Goal: Use online tool/utility: Utilize a website feature to perform a specific function

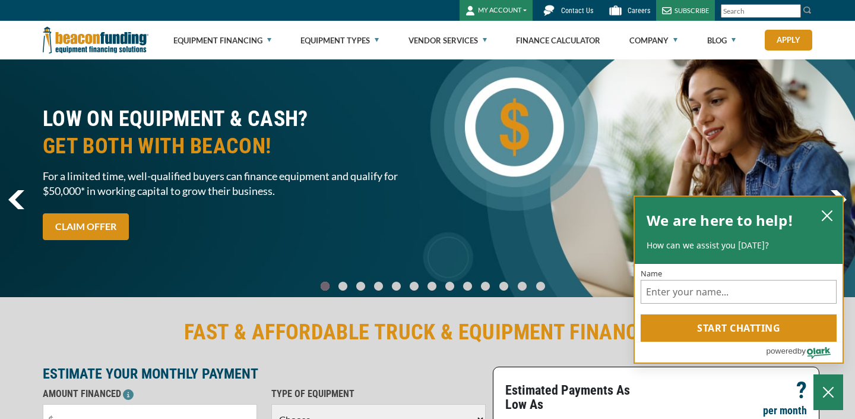
click at [829, 216] on icon "close chatbox" at bounding box center [828, 216] width 10 height 10
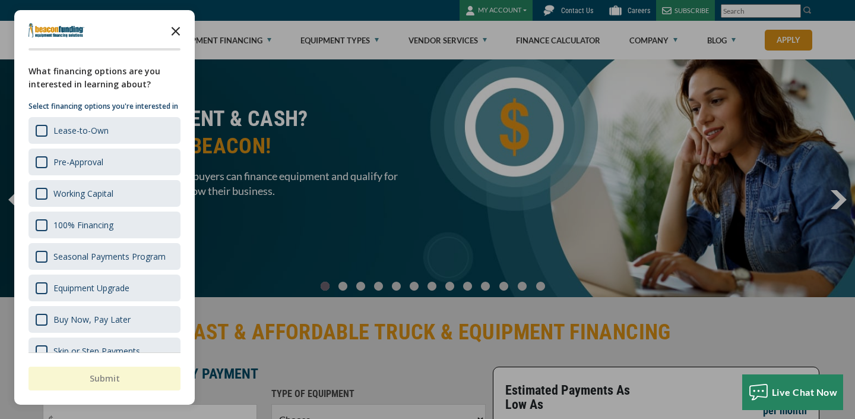
click at [173, 24] on icon "Close the survey" at bounding box center [176, 30] width 24 height 24
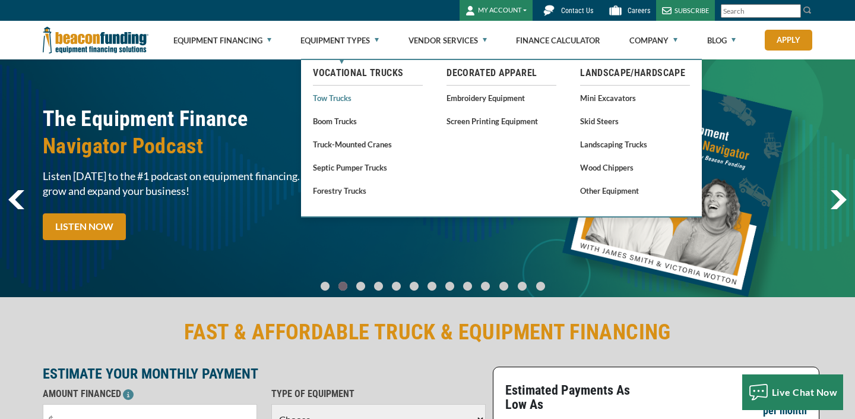
click at [347, 102] on link "Tow Trucks" at bounding box center [368, 97] width 110 height 15
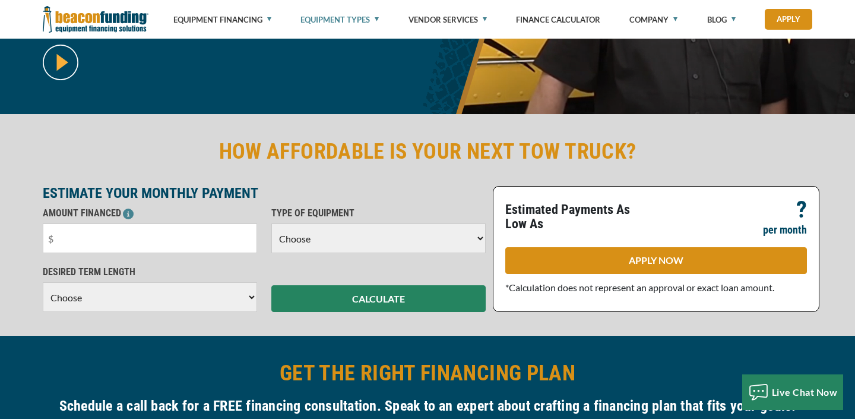
scroll to position [243, 0]
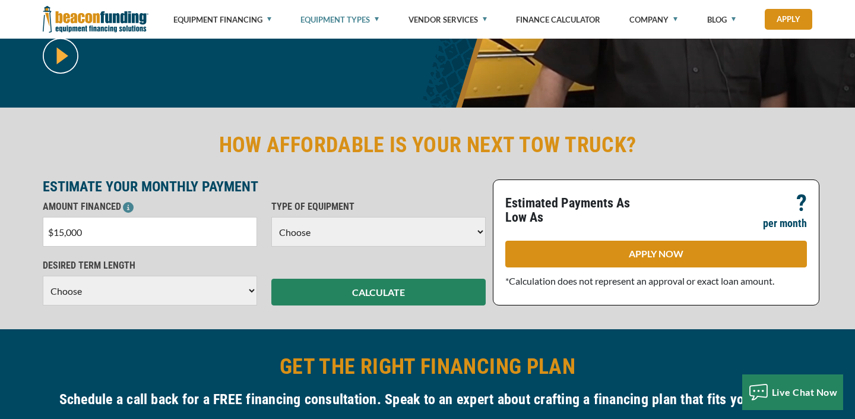
type input "$150,000"
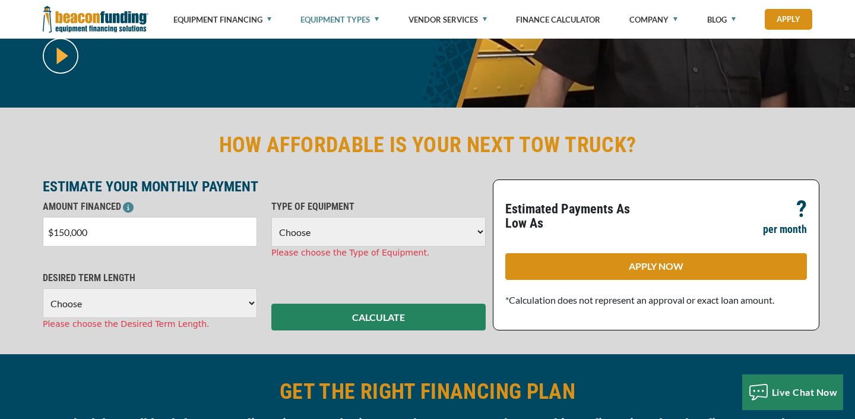
select select "5"
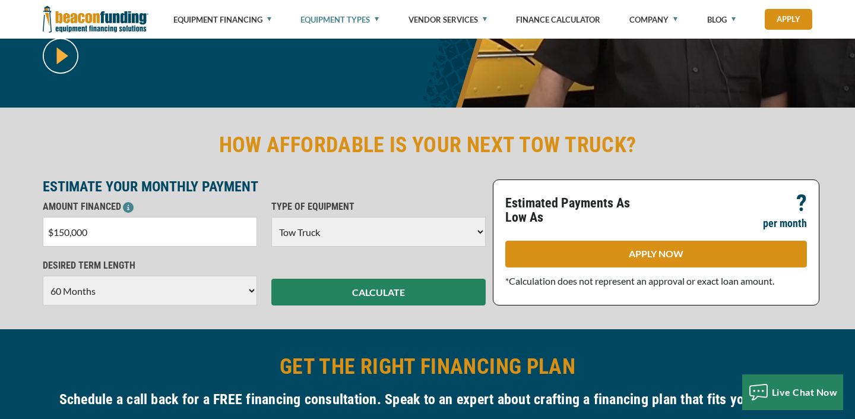
click at [270, 266] on div "CALCULATE" at bounding box center [378, 281] width 229 height 47
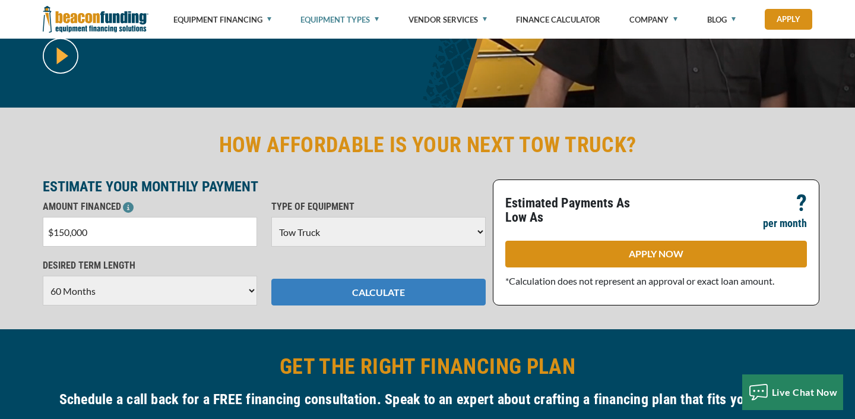
click at [383, 289] on button "CALCULATE" at bounding box center [378, 292] width 214 height 27
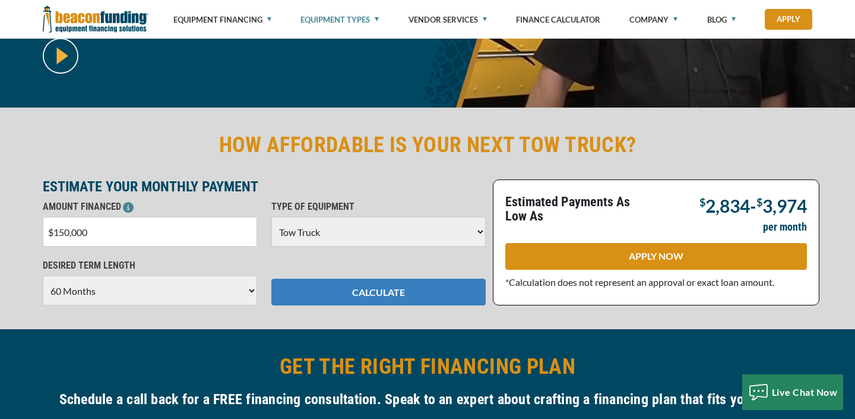
click at [402, 295] on button "CALCULATE" at bounding box center [378, 292] width 214 height 27
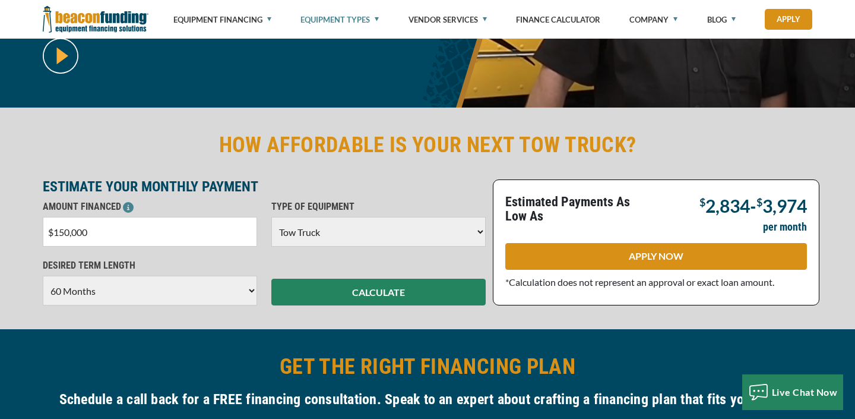
select select "84"
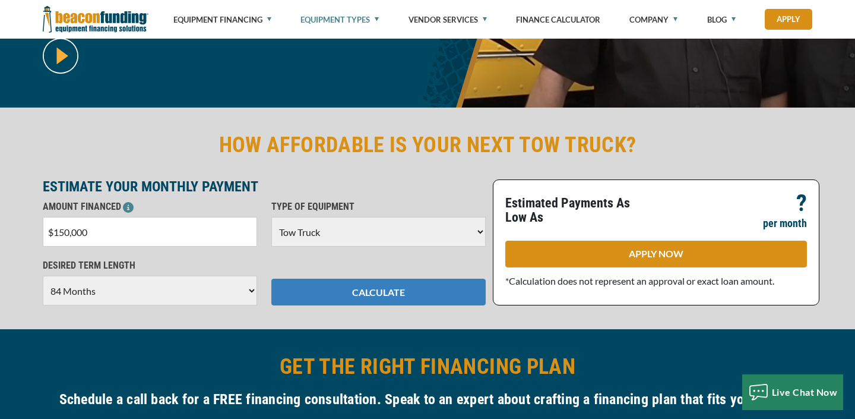
click at [384, 287] on button "CALCULATE" at bounding box center [378, 292] width 214 height 27
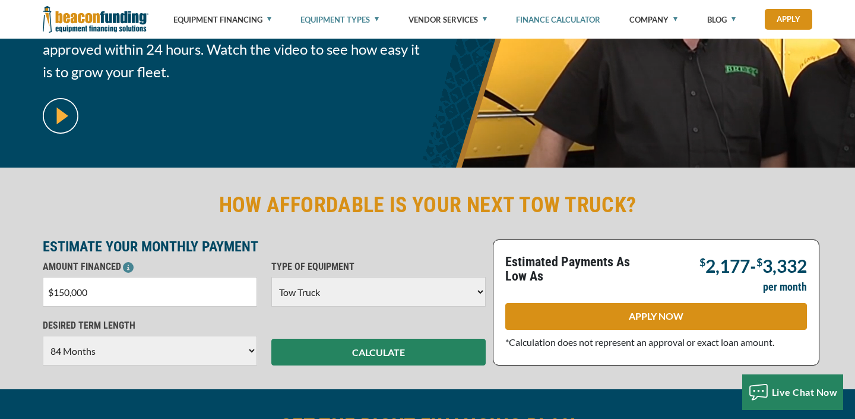
scroll to position [169, 0]
